Goal: Find specific page/section

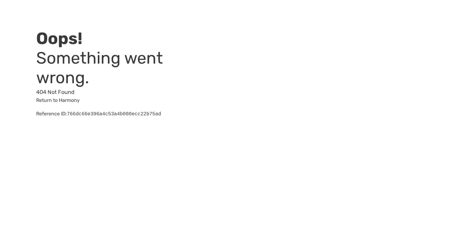
click at [30, 132] on html "Oops! Something went wrong. 404 Not Found Return to Harmony Reference ID: 766dc…" at bounding box center [235, 66] width 471 height 132
click at [24, 132] on html "Oops! Something went wrong. 404 Not Found Return to Harmony Reference ID: 766dc…" at bounding box center [235, 66] width 471 height 132
click at [37, 132] on html "Oops! Something went wrong. 404 Not Found Return to Harmony Reference ID: c08cf…" at bounding box center [235, 66] width 471 height 132
click at [22, 132] on html "Oops! Something went wrong. 404 Not Found Return to Harmony Reference ID: c08cf…" at bounding box center [235, 66] width 471 height 132
